Goal: Find specific page/section: Find specific page/section

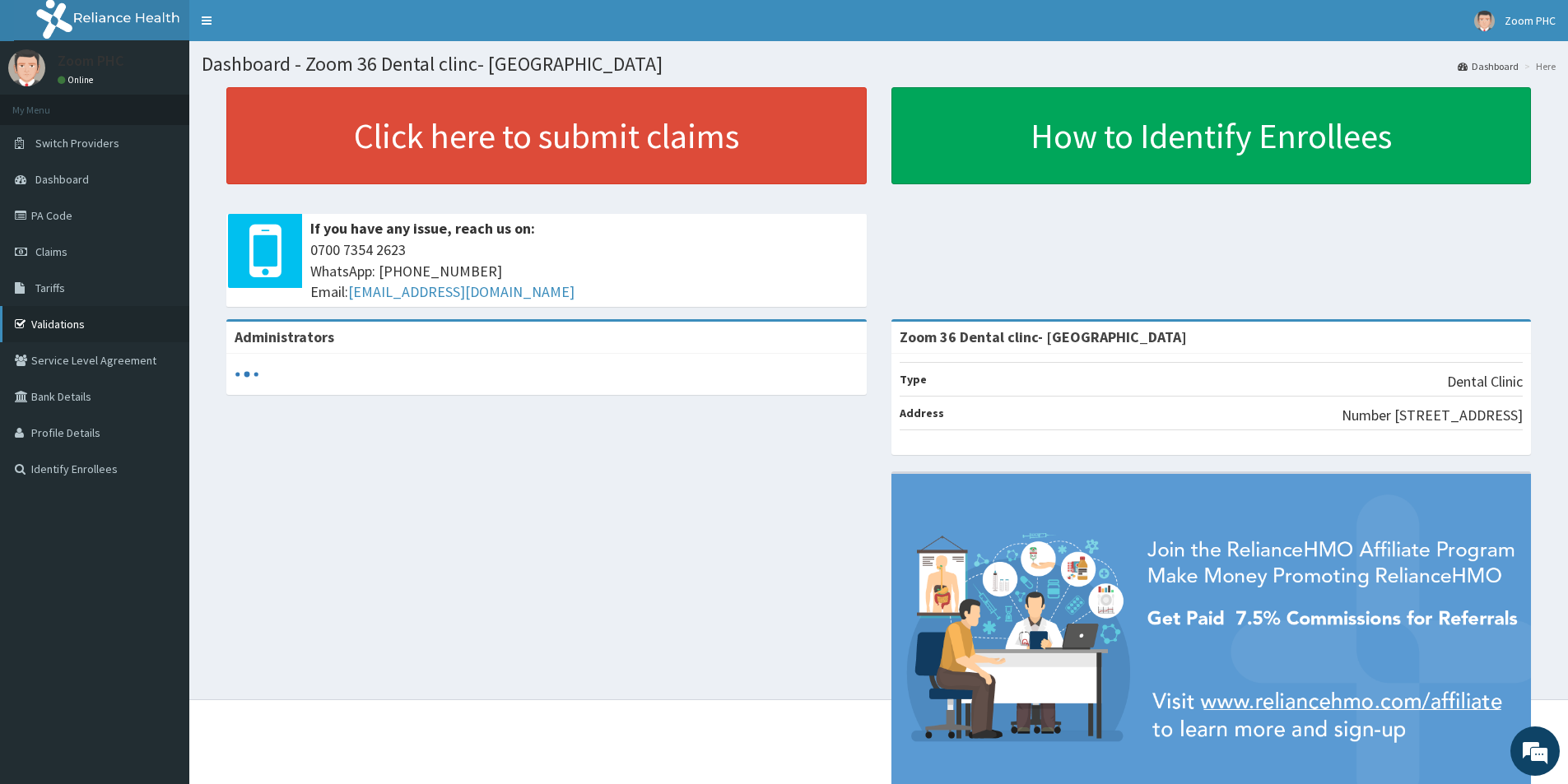
click at [81, 315] on link "Validations" at bounding box center [95, 324] width 189 height 36
click at [81, 328] on link "Validations" at bounding box center [95, 324] width 189 height 36
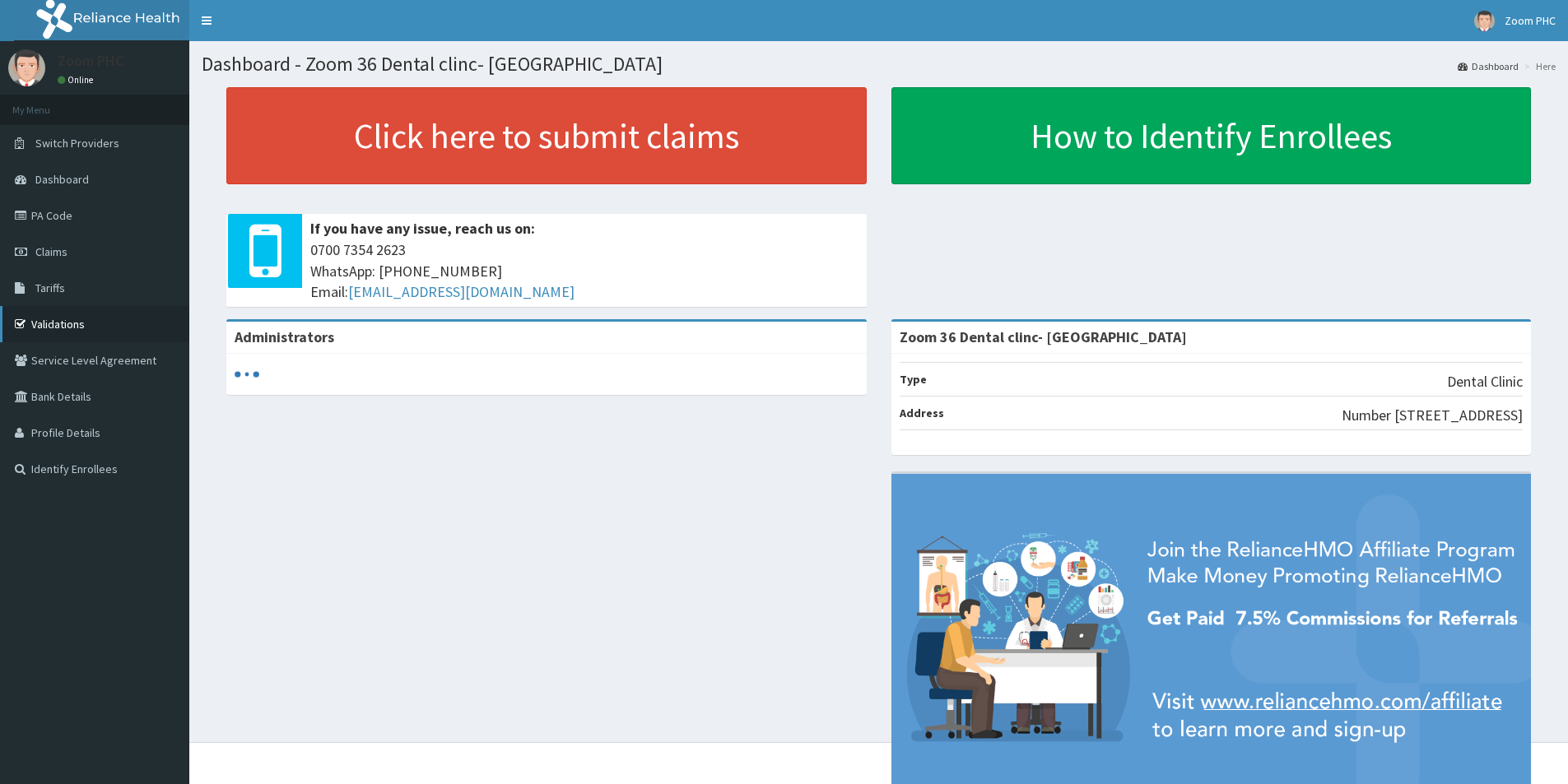
click at [89, 322] on link "Validations" at bounding box center [95, 324] width 189 height 36
